Goal: Check status

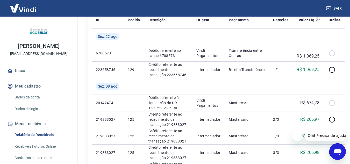
scroll to position [52, 0]
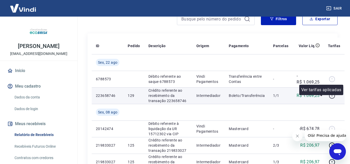
click at [329, 97] on icon "button" at bounding box center [332, 95] width 6 height 6
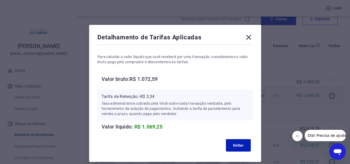
click at [246, 36] on icon at bounding box center [248, 37] width 8 height 8
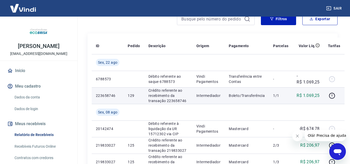
click at [125, 103] on tr "223658746 129 Crédito referente ao recebimento da transação 223658746 Intermedi…" at bounding box center [218, 95] width 253 height 17
click at [161, 102] on p "Crédito referente ao recebimento da transação 223658746" at bounding box center [168, 96] width 40 height 16
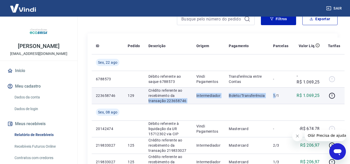
drag, startPoint x: 192, startPoint y: 102, endPoint x: 289, endPoint y: 102, distance: 96.1
click at [269, 101] on tr "223658746 129 Crédito referente ao recebimento da transação 223658746 Intermedi…" at bounding box center [218, 95] width 253 height 17
